Goal: Register for event/course

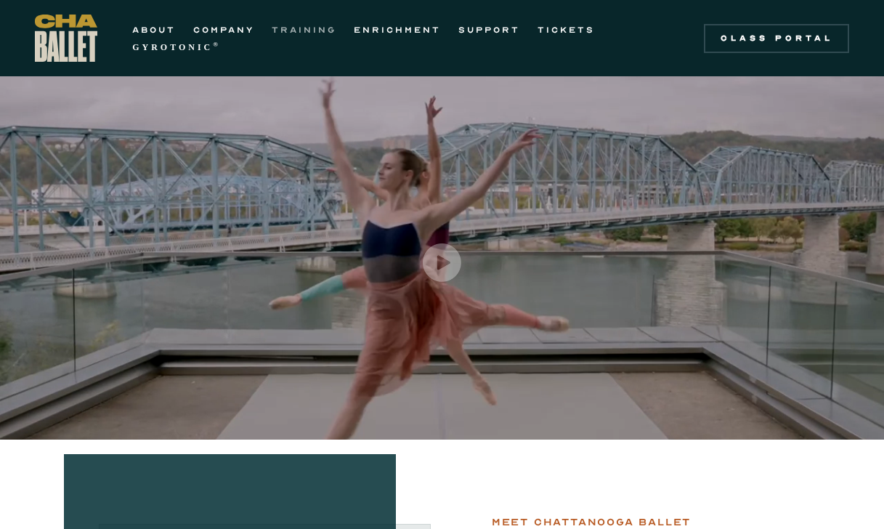
click at [293, 34] on link "TRAINING" at bounding box center [304, 29] width 65 height 17
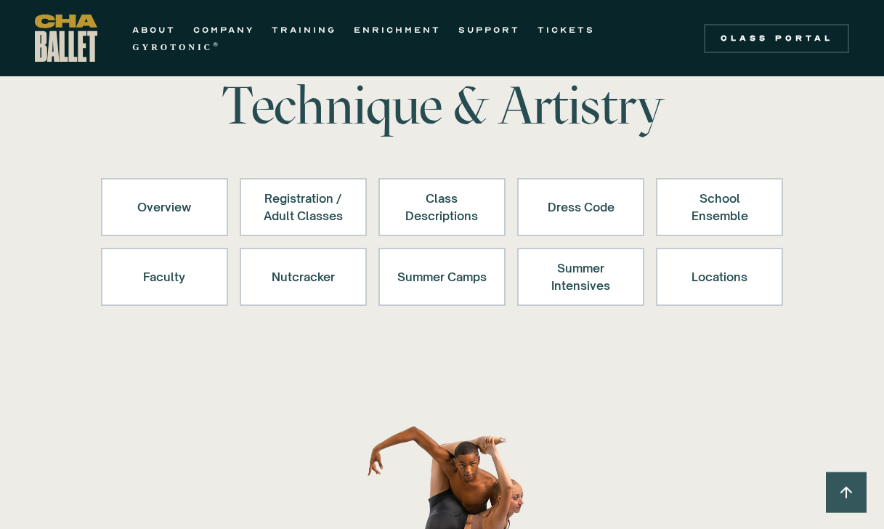
scroll to position [73, 0]
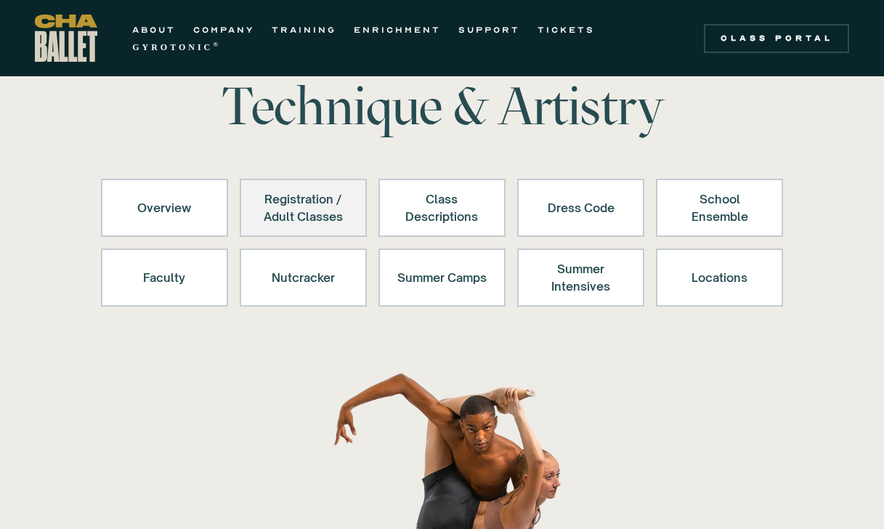
click at [275, 217] on div "Registration / Adult Classes" at bounding box center [303, 207] width 89 height 35
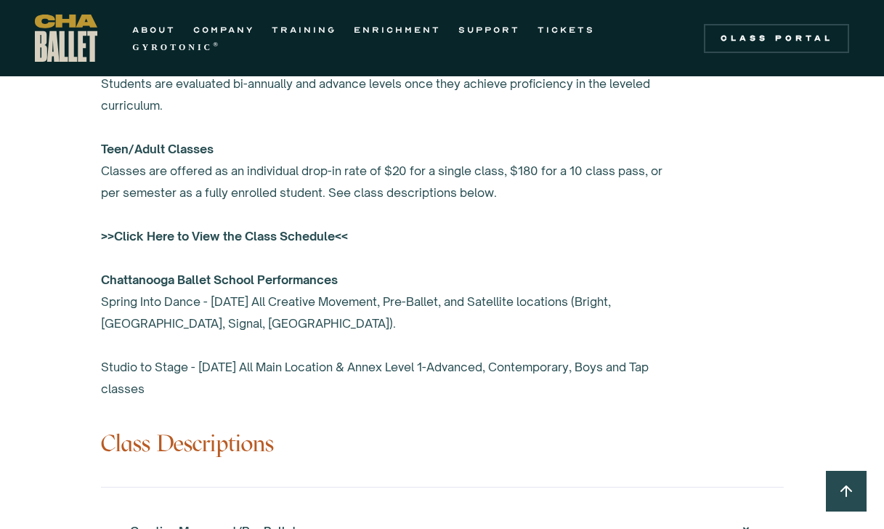
scroll to position [1188, 0]
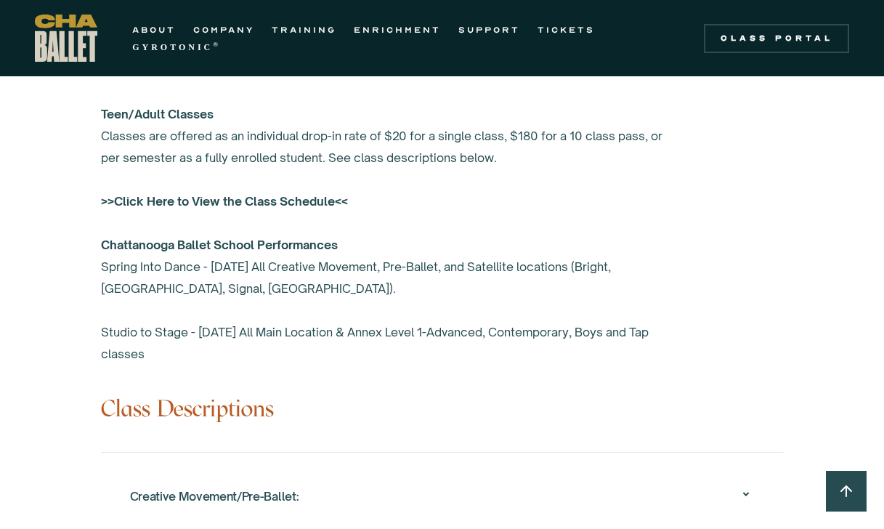
click at [272, 206] on strong ">>Click Here to View the Class Schedule<<" at bounding box center [224, 201] width 247 height 15
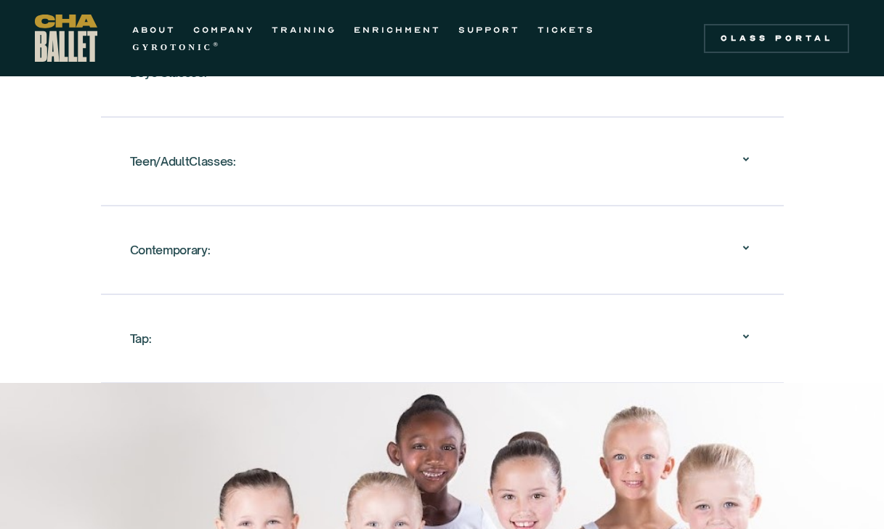
scroll to position [1842, 0]
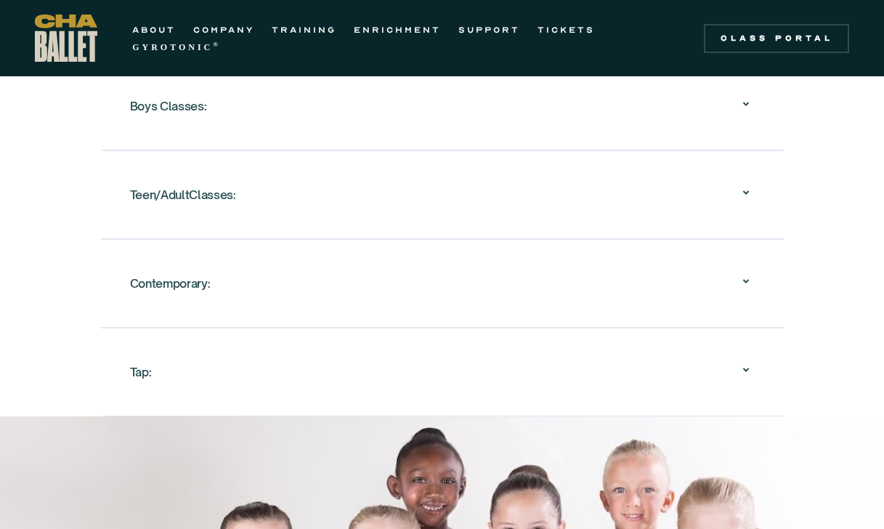
click at [690, 212] on div "Teen/AdultClasses:" at bounding box center [442, 194] width 625 height 46
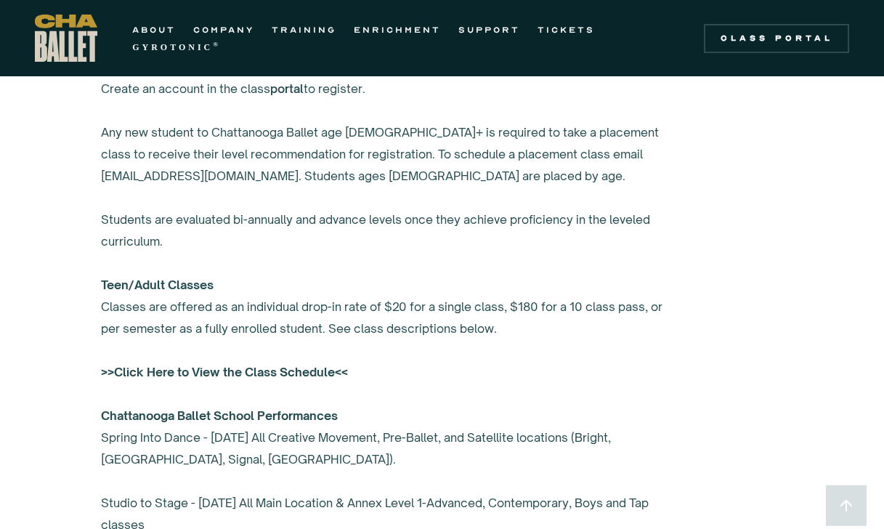
scroll to position [1043, 0]
